Goal: Task Accomplishment & Management: Manage account settings

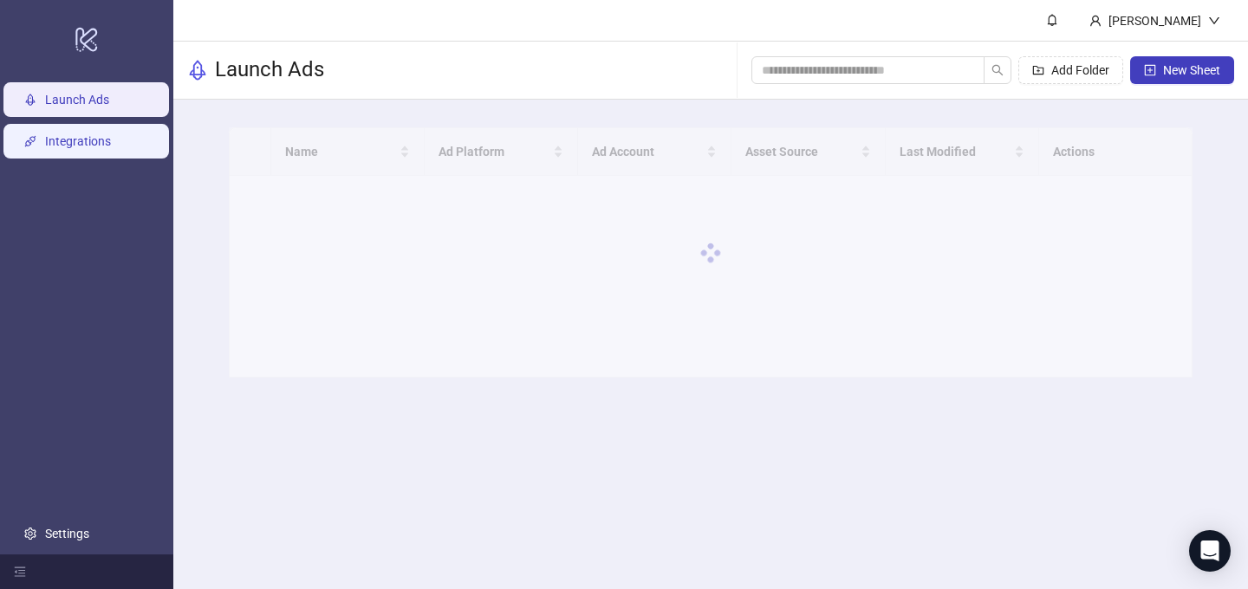
click at [90, 140] on link "Integrations" at bounding box center [78, 141] width 66 height 14
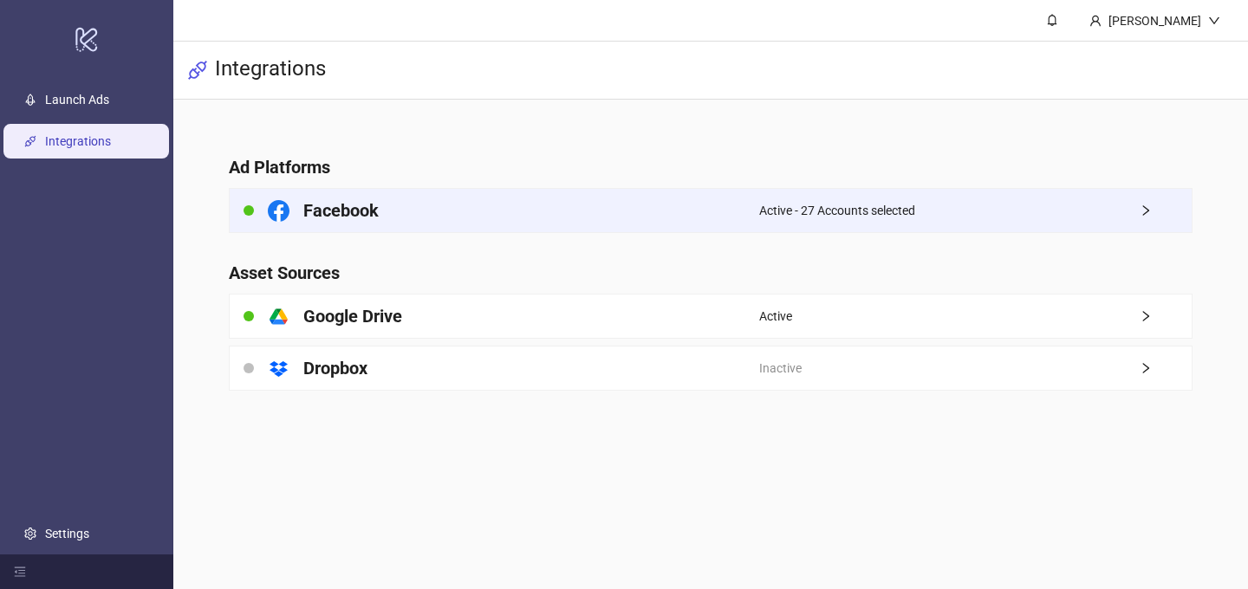
click at [907, 207] on span "Active - 27 Accounts selected" at bounding box center [837, 210] width 156 height 19
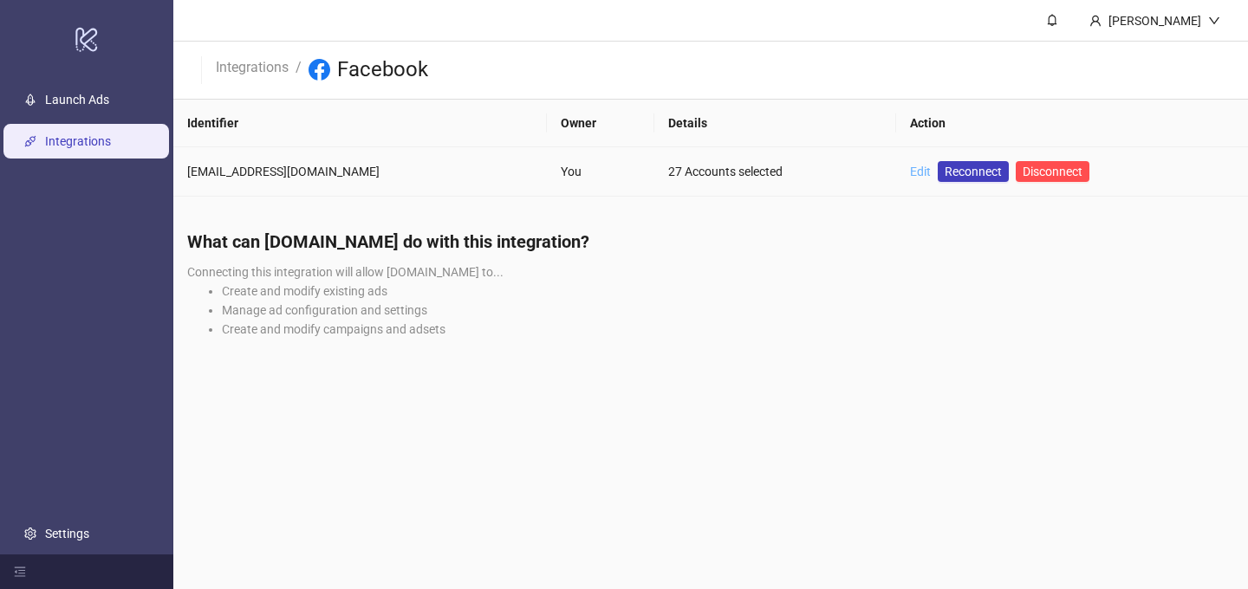
click at [918, 170] on link "Edit" at bounding box center [920, 172] width 21 height 14
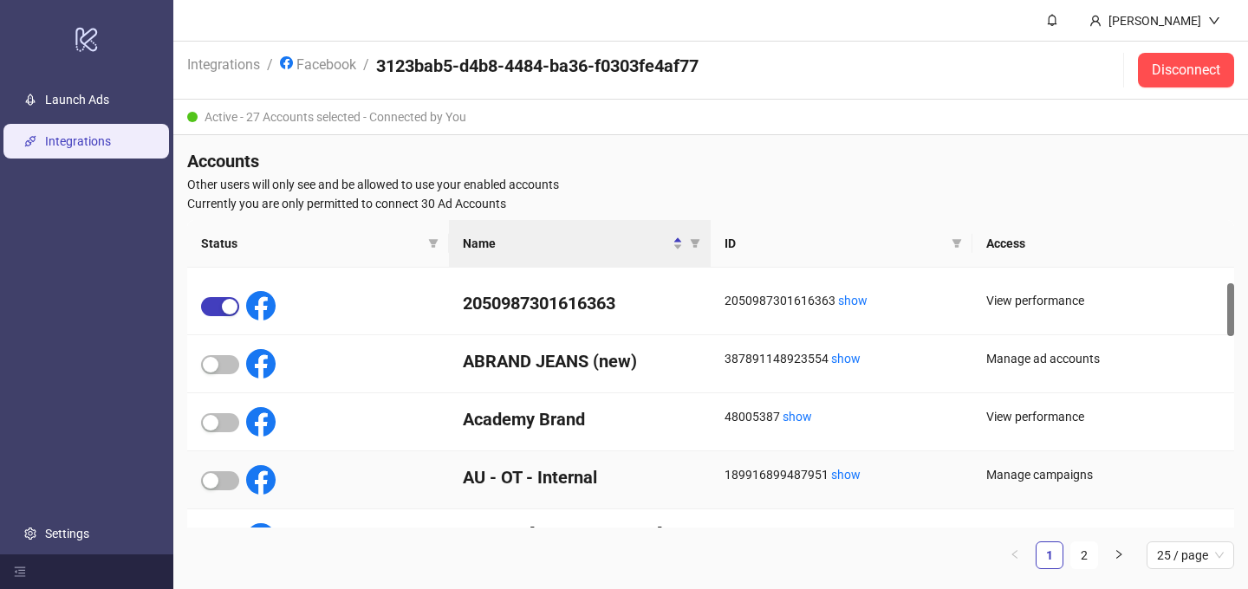
scroll to position [77, 0]
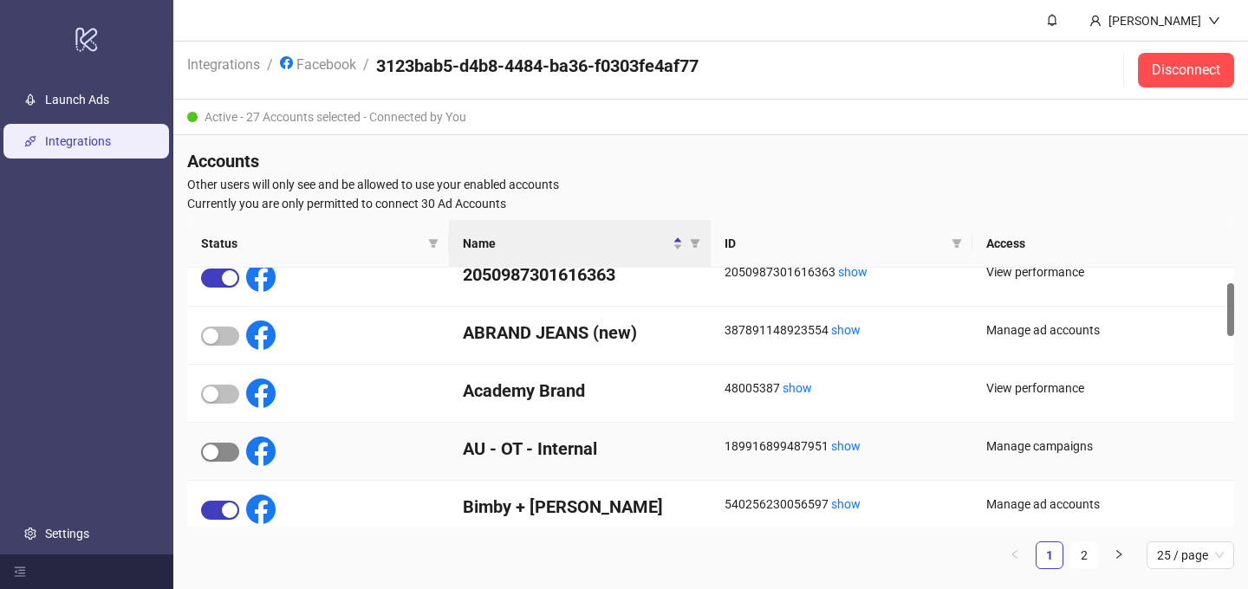
click at [222, 456] on span "button" at bounding box center [220, 452] width 38 height 19
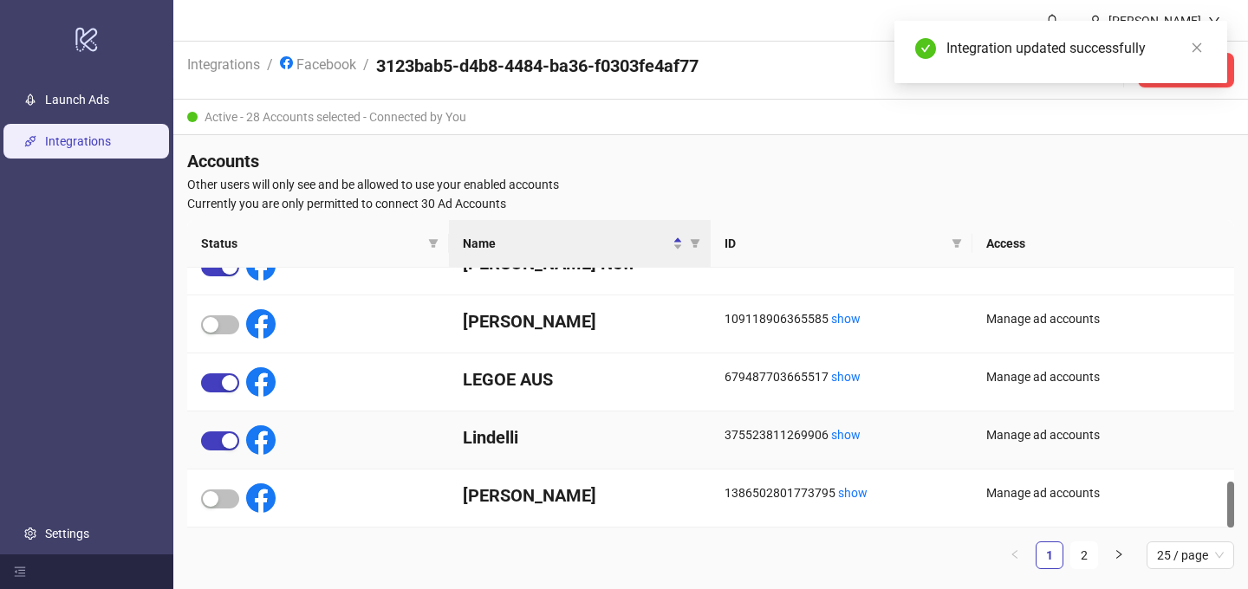
scroll to position [8, 0]
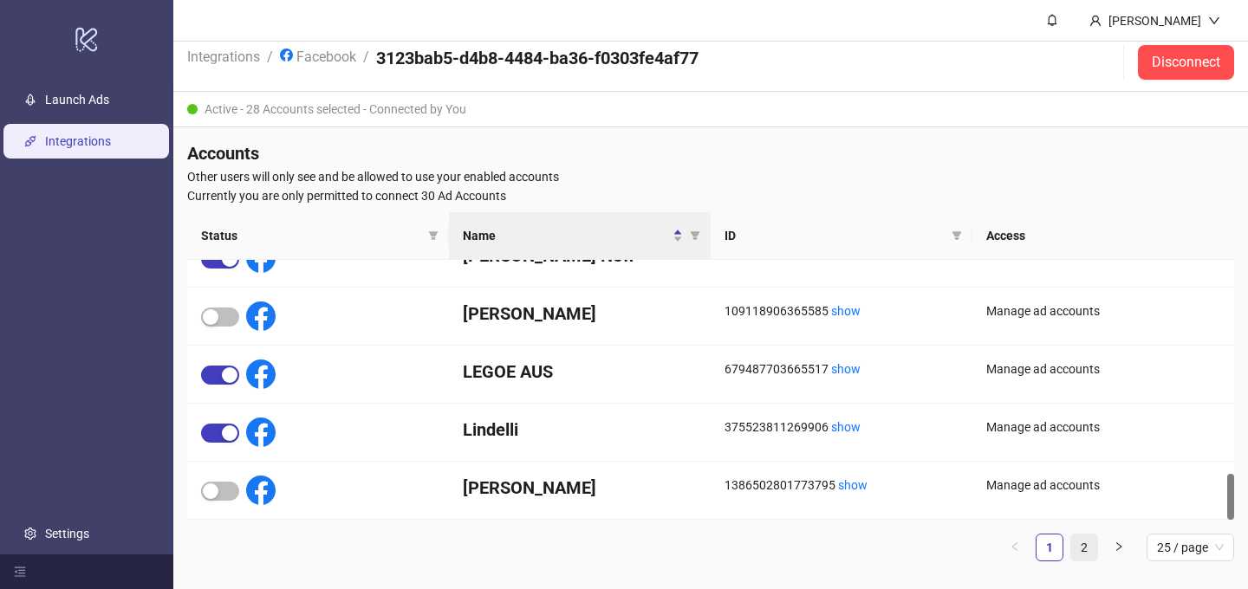
click at [1079, 546] on link "2" at bounding box center [1084, 548] width 26 height 26
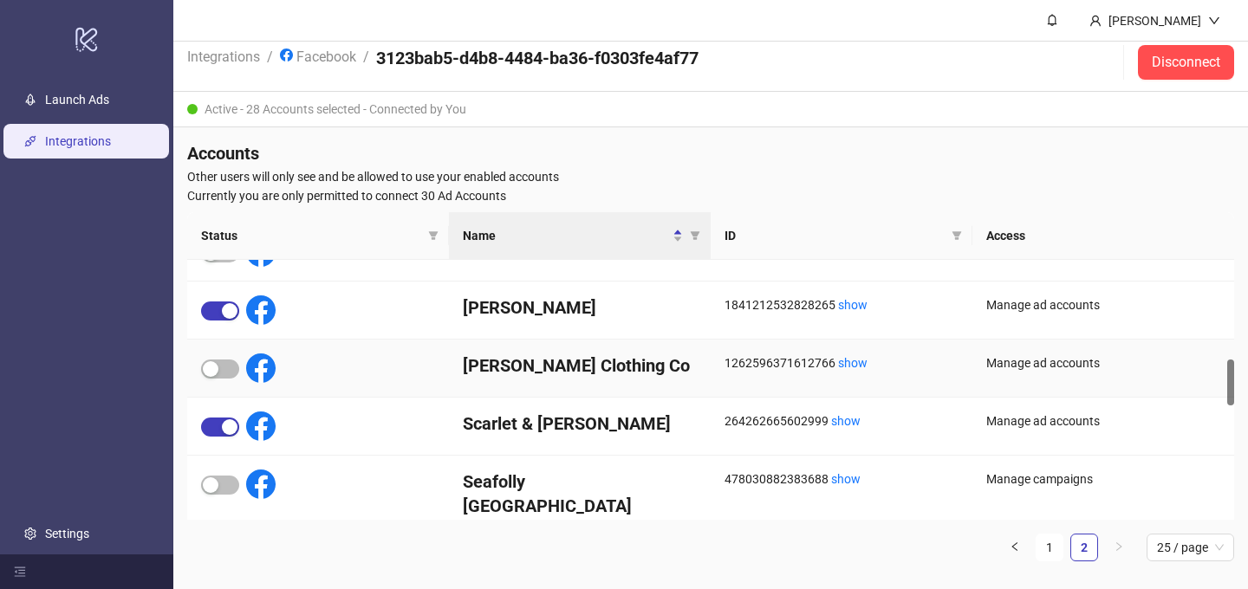
scroll to position [557, 0]
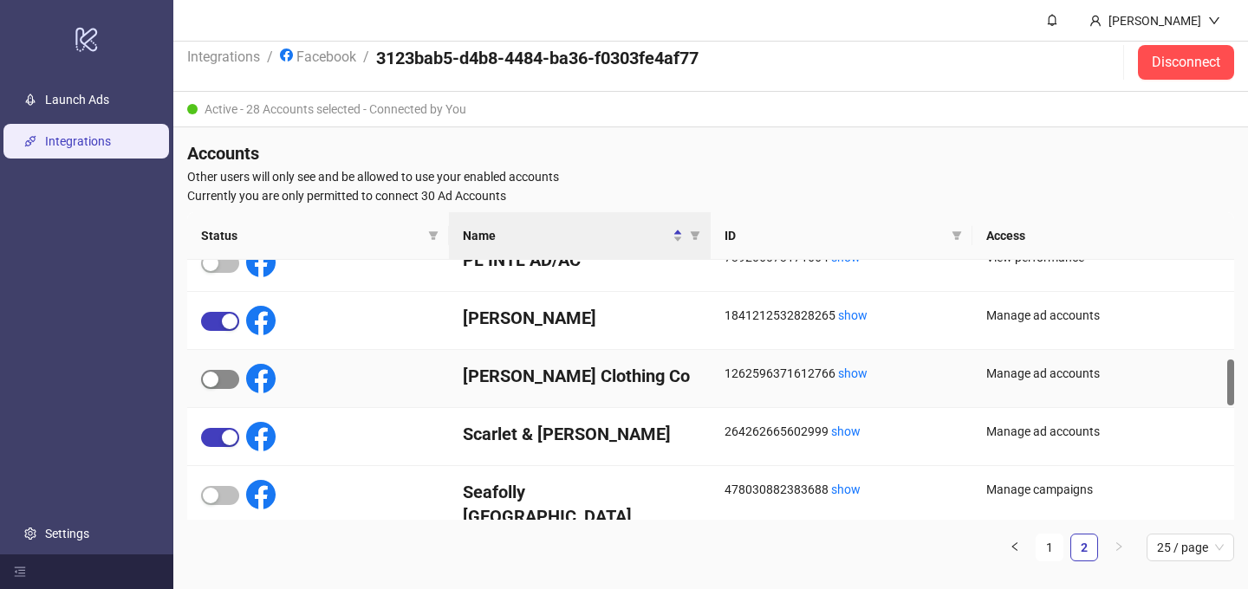
click at [230, 378] on span "button" at bounding box center [220, 379] width 38 height 19
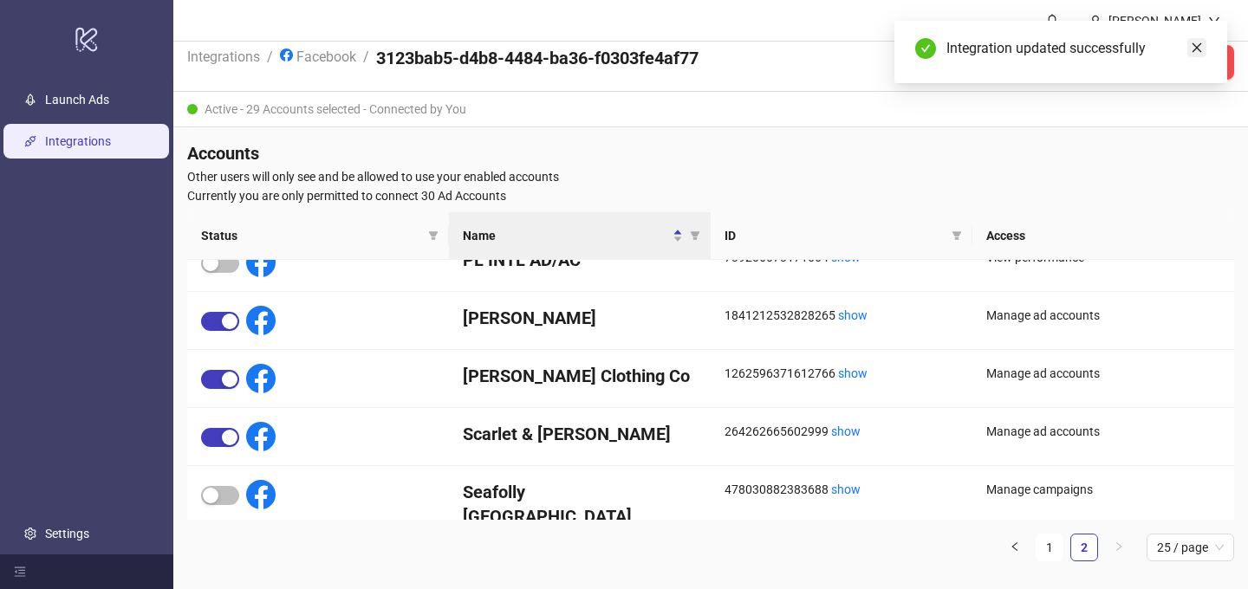
click at [1198, 53] on icon "close" at bounding box center [1196, 48] width 12 height 12
